Goal: Check status: Check status

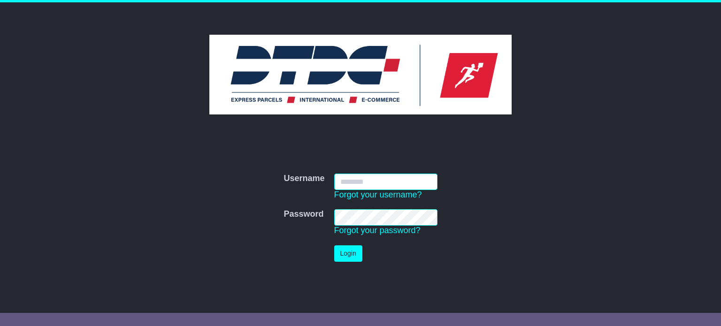
type input "*******"
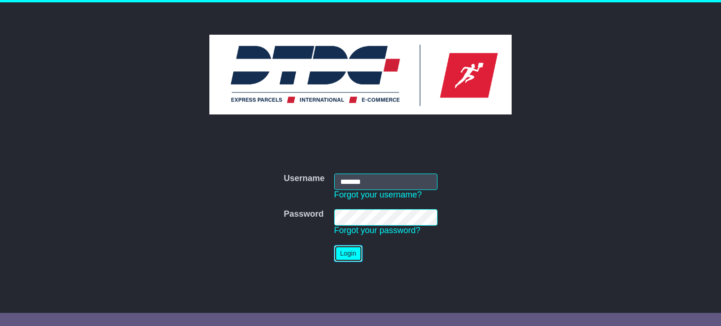
click at [344, 252] on button "Login" at bounding box center [348, 253] width 28 height 16
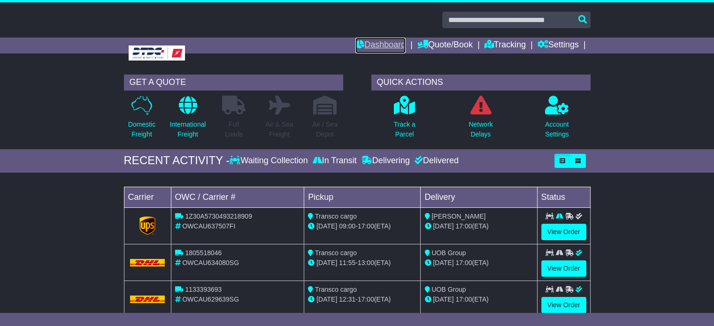
click at [369, 46] on link "Dashboard" at bounding box center [380, 46] width 50 height 16
click at [564, 235] on link "View Order" at bounding box center [563, 232] width 45 height 16
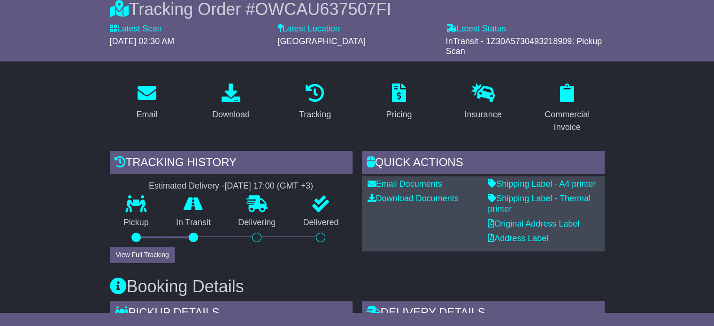
scroll to position [130, 0]
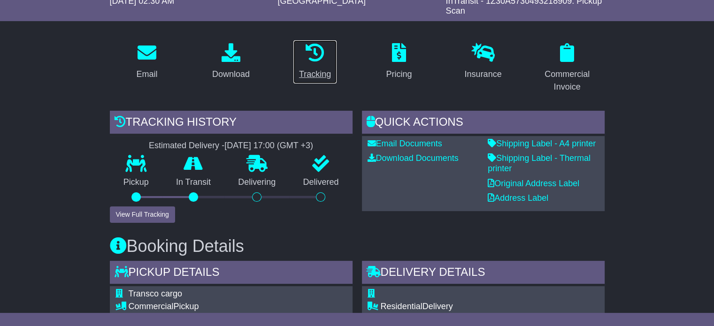
click at [319, 71] on div "Tracking" at bounding box center [315, 74] width 32 height 13
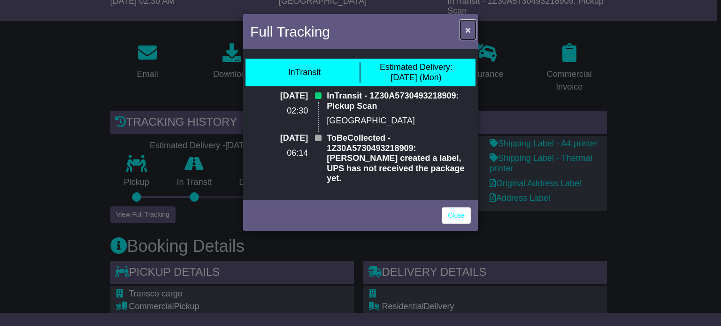
click at [465, 31] on span "×" at bounding box center [468, 29] width 6 height 11
